Goal: Information Seeking & Learning: Check status

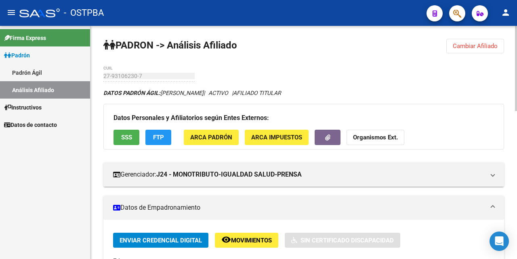
click at [469, 44] on span "Cambiar Afiliado" at bounding box center [475, 45] width 45 height 7
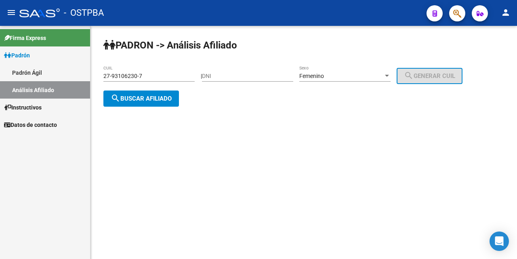
click at [151, 73] on input "27-93106230-7" at bounding box center [148, 76] width 91 height 7
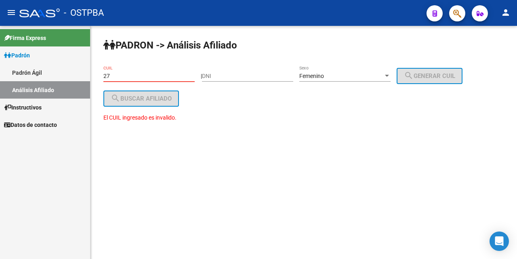
type input "2"
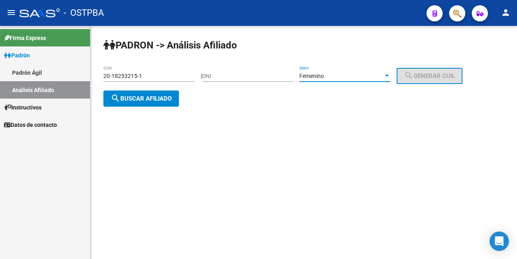
click at [389, 76] on div at bounding box center [387, 76] width 4 height 2
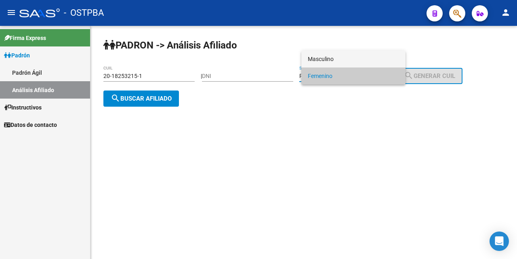
drag, startPoint x: 357, startPoint y: 58, endPoint x: 349, endPoint y: 72, distance: 16.1
click at [356, 58] on span "Masculino" at bounding box center [353, 59] width 91 height 17
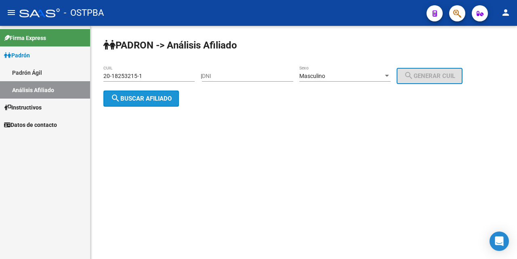
click at [149, 99] on span "search Buscar afiliado" at bounding box center [141, 98] width 61 height 7
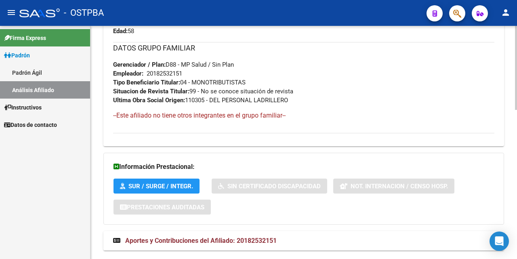
scroll to position [414, 0]
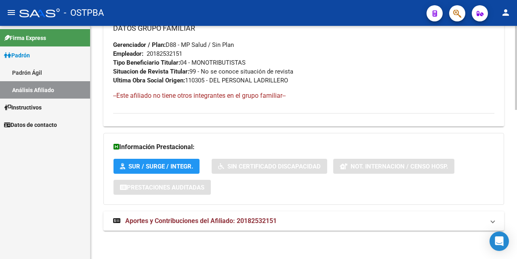
drag, startPoint x: 205, startPoint y: 219, endPoint x: 216, endPoint y: 211, distance: 13.9
click at [205, 217] on span "Aportes y Contribuciones del Afiliado: 20182532151" at bounding box center [201, 221] width 152 height 8
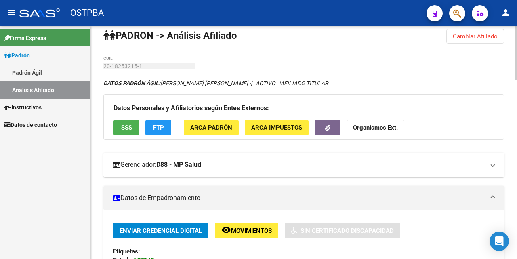
scroll to position [0, 0]
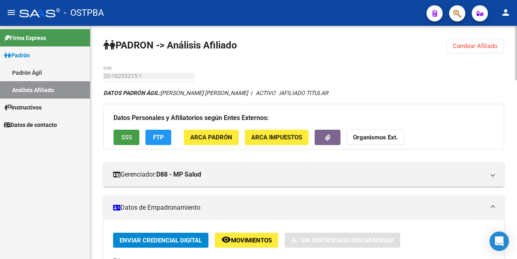
click at [120, 137] on button "SSS" at bounding box center [127, 137] width 26 height 15
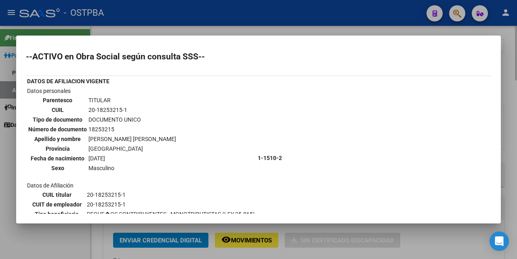
drag, startPoint x: 281, startPoint y: 28, endPoint x: 286, endPoint y: 31, distance: 6.3
click at [283, 27] on div at bounding box center [258, 129] width 517 height 259
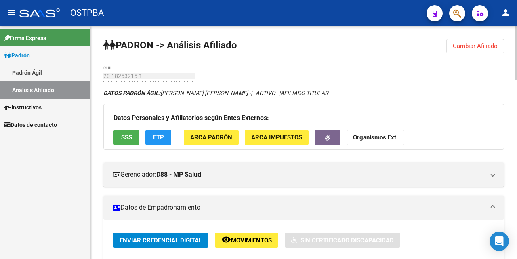
click at [154, 135] on span "FTP" at bounding box center [158, 137] width 11 height 7
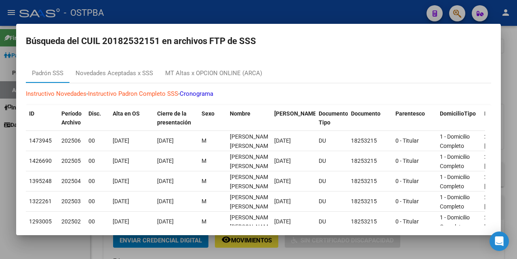
click at [372, 19] on div at bounding box center [258, 129] width 517 height 259
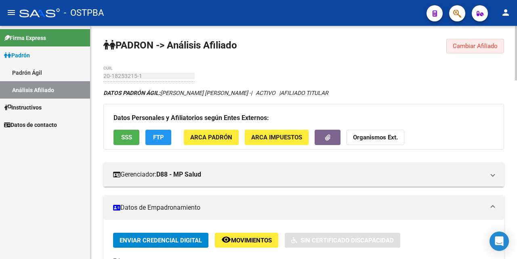
click at [479, 46] on span "Cambiar Afiliado" at bounding box center [475, 45] width 45 height 7
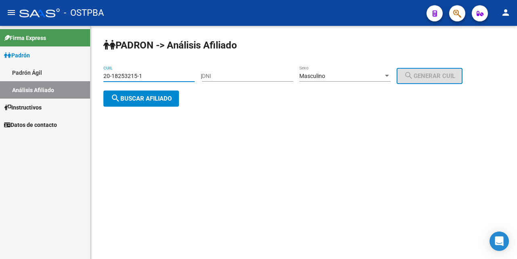
click at [155, 74] on input "20-18253215-1" at bounding box center [148, 76] width 91 height 7
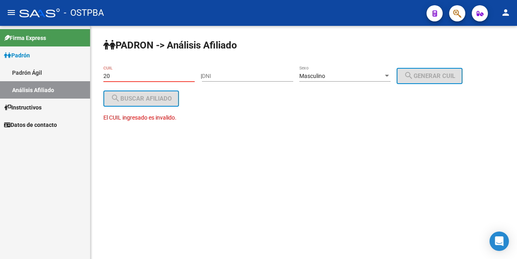
type input "2"
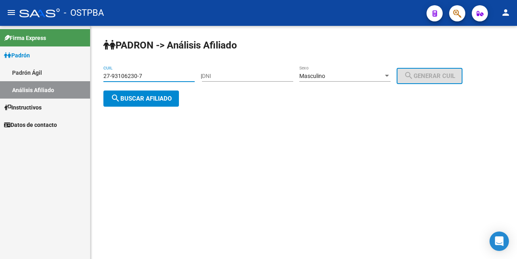
click at [139, 100] on span "search Buscar afiliado" at bounding box center [141, 98] width 61 height 7
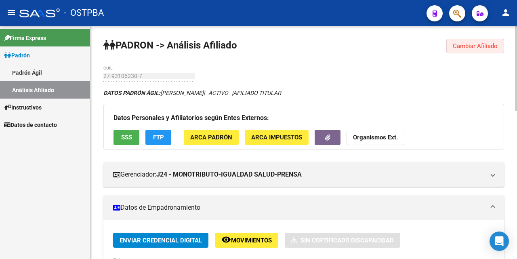
click at [471, 47] on span "Cambiar Afiliado" at bounding box center [475, 45] width 45 height 7
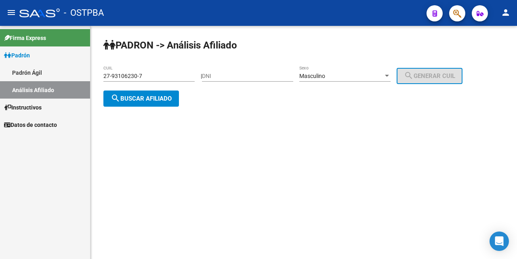
click at [391, 75] on div at bounding box center [387, 76] width 7 height 6
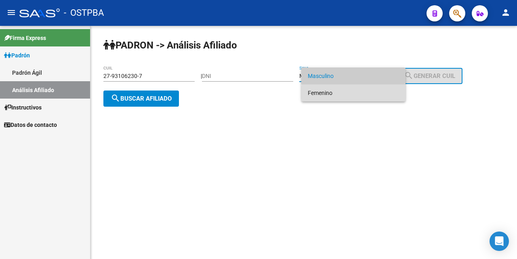
click at [355, 93] on span "Femenino" at bounding box center [353, 92] width 91 height 17
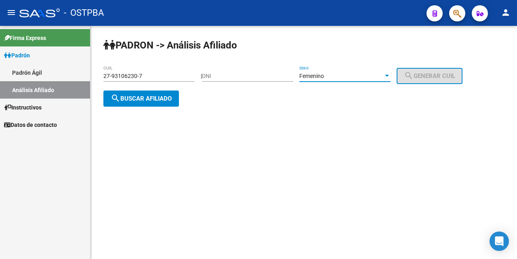
click at [119, 97] on mat-icon "search" at bounding box center [116, 98] width 10 height 10
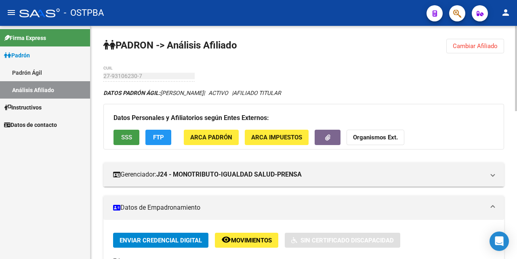
click at [128, 134] on span "SSS" at bounding box center [126, 137] width 11 height 7
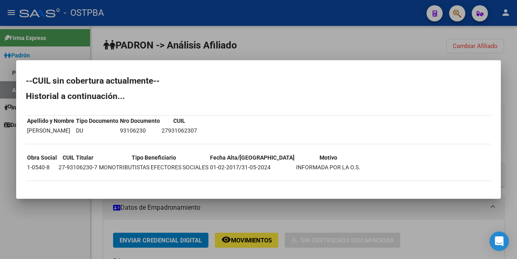
click at [322, 50] on div at bounding box center [258, 129] width 517 height 259
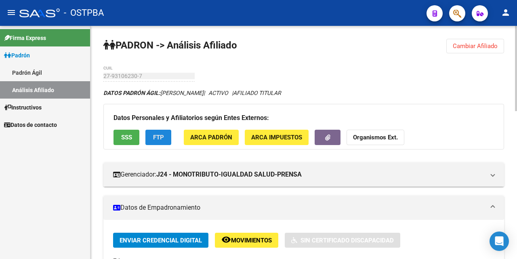
click at [160, 135] on span "FTP" at bounding box center [158, 137] width 11 height 7
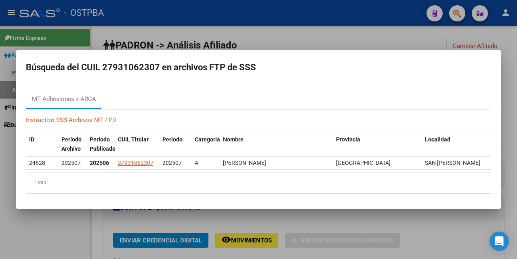
click at [310, 37] on div at bounding box center [258, 129] width 517 height 259
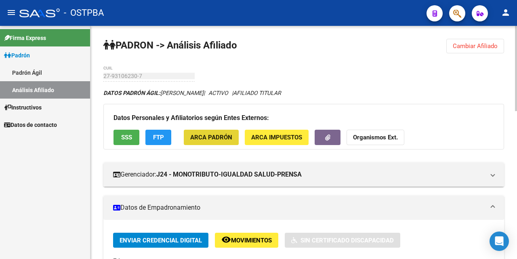
click at [229, 131] on button "ARCA Padrón" at bounding box center [211, 137] width 55 height 15
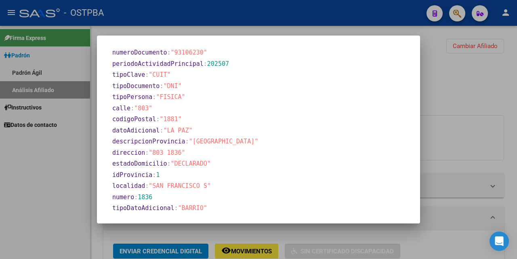
scroll to position [438, 0]
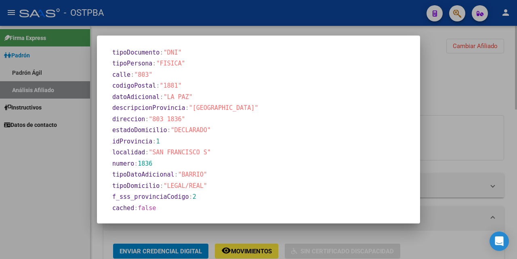
click at [294, 32] on div at bounding box center [258, 129] width 517 height 259
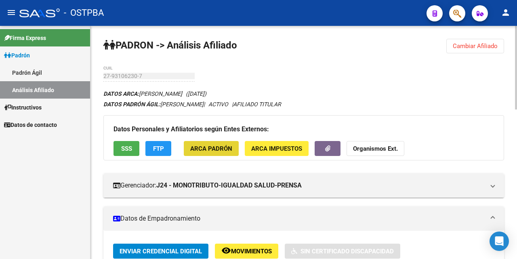
click at [215, 146] on span "ARCA Padrón" at bounding box center [211, 148] width 42 height 7
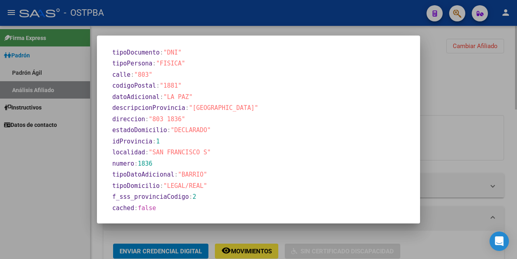
click at [299, 32] on div at bounding box center [258, 129] width 517 height 259
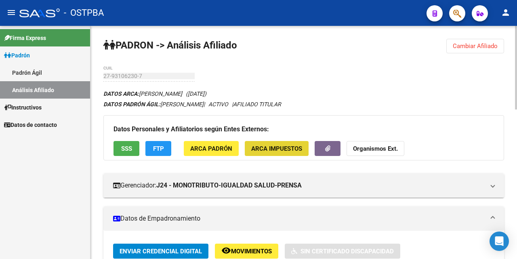
click at [269, 152] on span "ARCA Impuestos" at bounding box center [276, 148] width 51 height 7
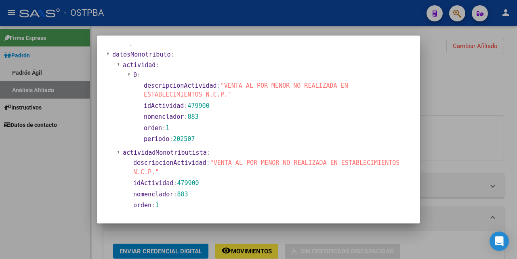
scroll to position [202, 0]
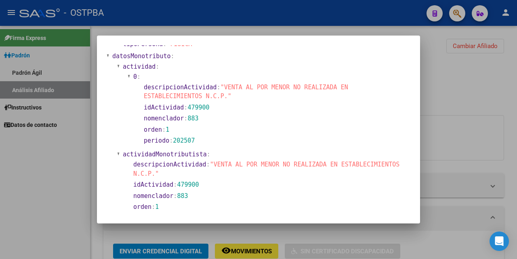
click at [268, 29] on div at bounding box center [258, 129] width 517 height 259
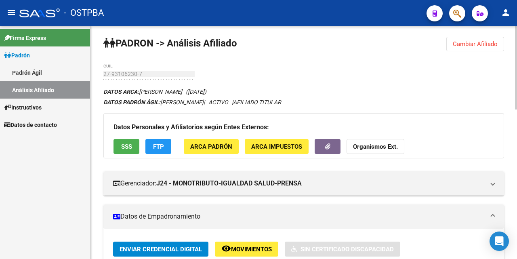
scroll to position [0, 0]
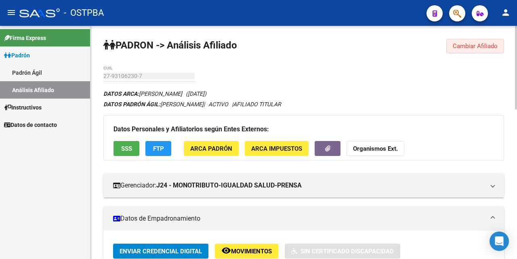
drag, startPoint x: 479, startPoint y: 49, endPoint x: 457, endPoint y: 53, distance: 22.5
click at [479, 49] on span "Cambiar Afiliado" at bounding box center [475, 45] width 45 height 7
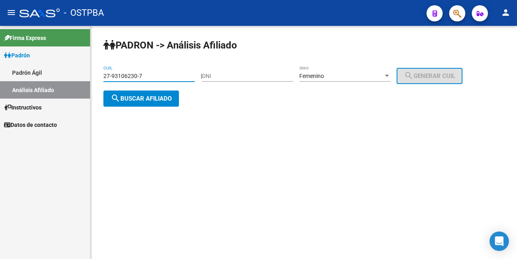
click at [178, 77] on input "27-93106230-7" at bounding box center [148, 76] width 91 height 7
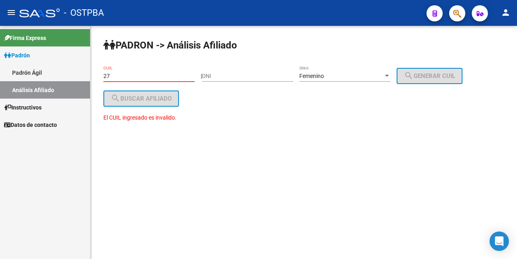
type input "2"
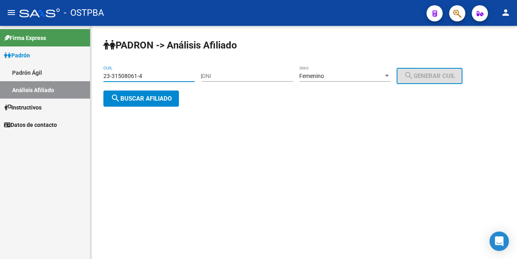
type input "23-31508061-4"
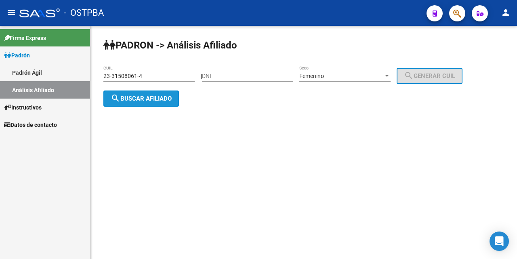
click at [137, 97] on span "search Buscar afiliado" at bounding box center [141, 98] width 61 height 7
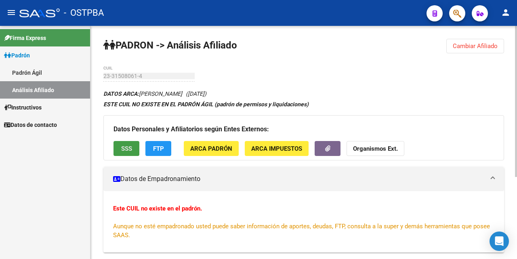
click at [132, 147] on button "SSS" at bounding box center [127, 148] width 26 height 15
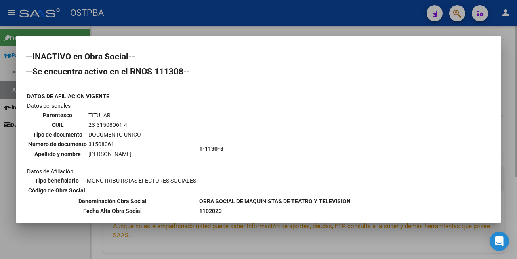
drag, startPoint x: 230, startPoint y: 33, endPoint x: 229, endPoint y: 42, distance: 9.0
click at [230, 32] on div at bounding box center [258, 129] width 517 height 259
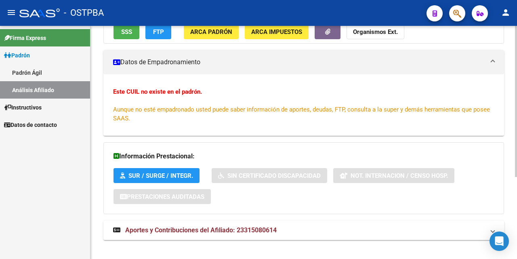
scroll to position [126, 0]
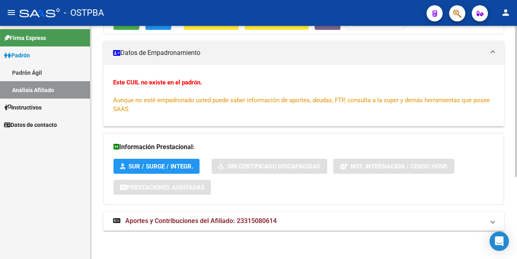
click at [182, 220] on span "Aportes y Contribuciones del Afiliado: 23315080614" at bounding box center [201, 221] width 152 height 8
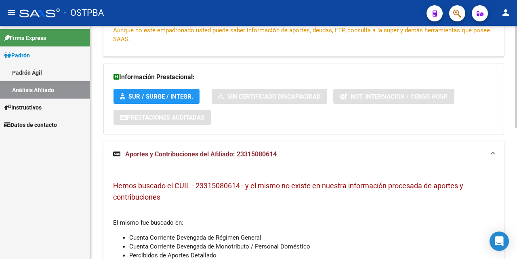
scroll to position [86, 0]
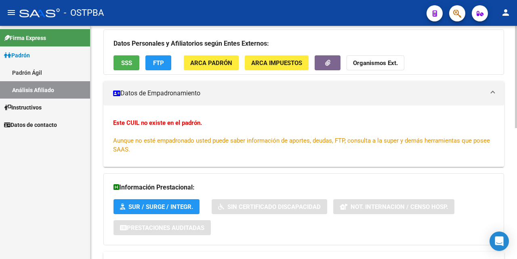
click at [151, 64] on button "FTP" at bounding box center [159, 62] width 26 height 15
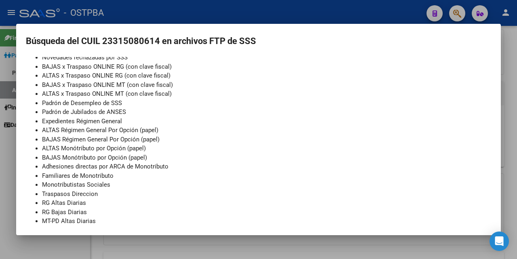
scroll to position [0, 0]
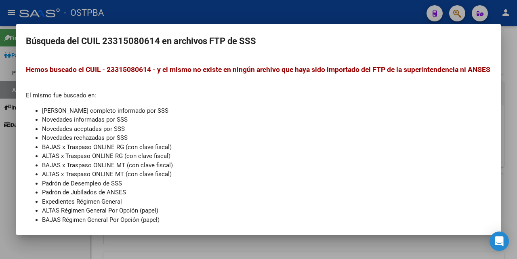
click at [251, 18] on div at bounding box center [258, 129] width 517 height 259
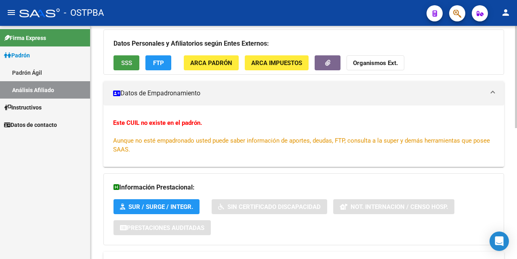
click at [128, 60] on span "SSS" at bounding box center [126, 62] width 11 height 7
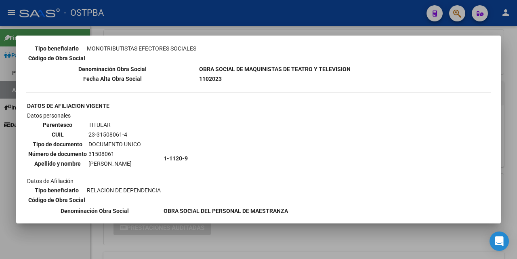
scroll to position [123, 0]
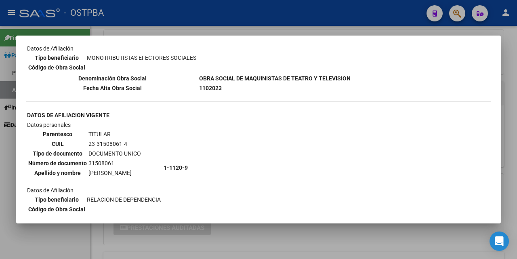
click at [265, 29] on div at bounding box center [258, 129] width 517 height 259
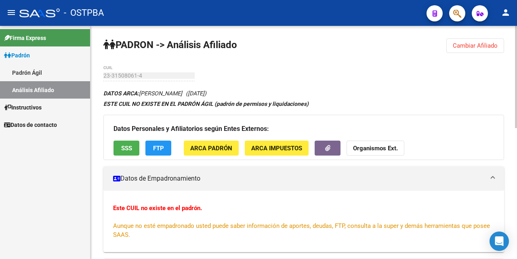
scroll to position [0, 0]
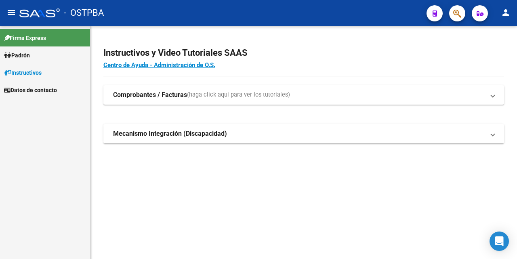
click at [25, 55] on span "Padrón" at bounding box center [17, 55] width 26 height 9
click at [45, 87] on link "Análisis Afiliado" at bounding box center [45, 89] width 90 height 17
